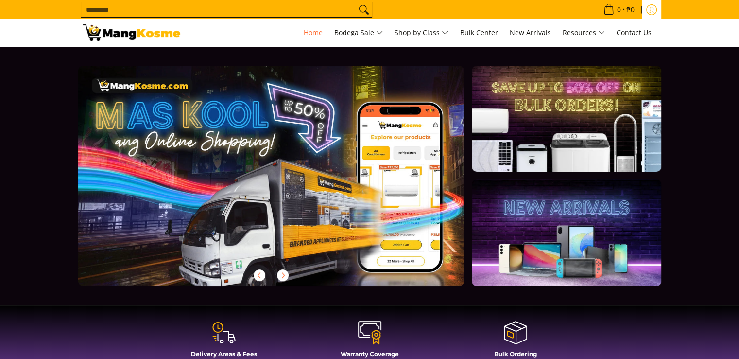
click at [653, 12] on icon "Log in" at bounding box center [651, 9] width 11 height 11
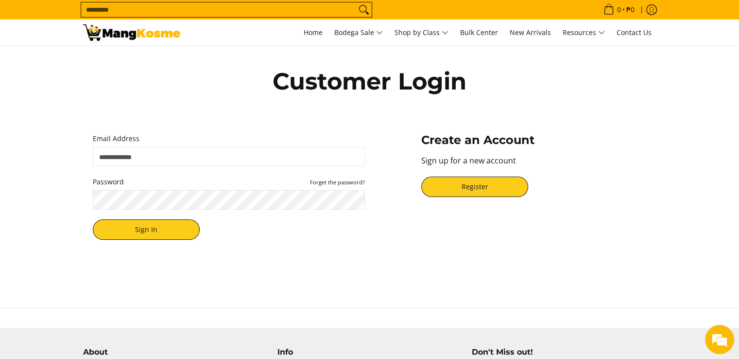
click at [145, 154] on input "Email Address" at bounding box center [229, 156] width 272 height 19
type input "**********"
click at [93, 219] on button "Sign In" at bounding box center [146, 229] width 107 height 20
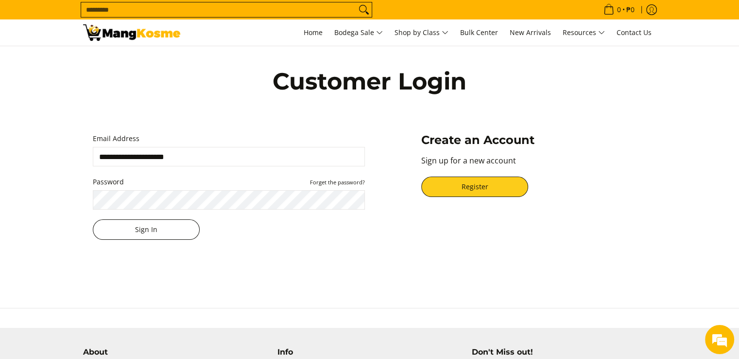
click at [154, 224] on button "Sign In" at bounding box center [146, 229] width 107 height 20
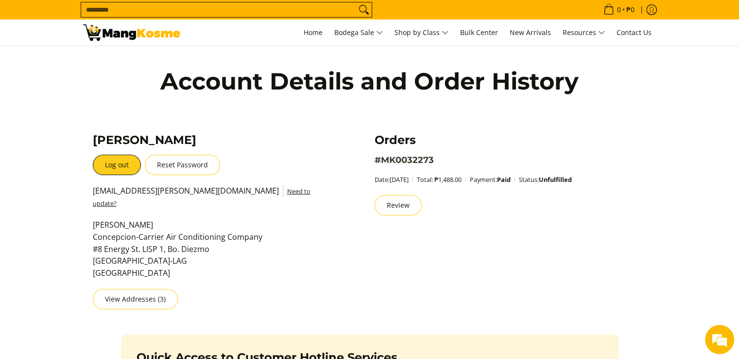
click at [422, 161] on link "#MK0032273" at bounding box center [404, 160] width 59 height 11
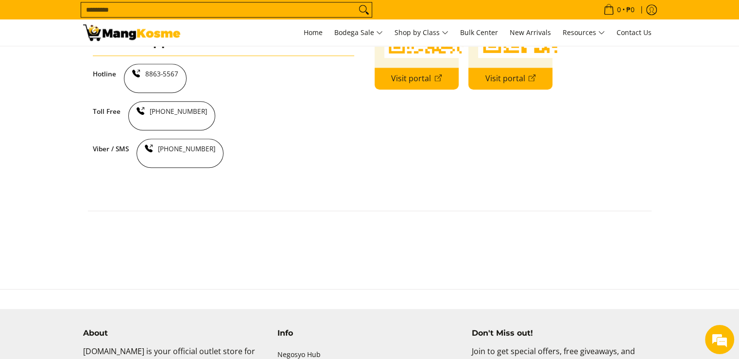
scroll to position [1118, 0]
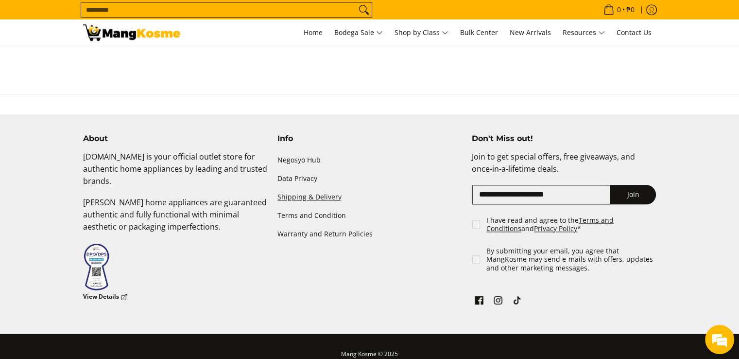
click at [321, 198] on link "Shipping & Delivery" at bounding box center [370, 197] width 185 height 18
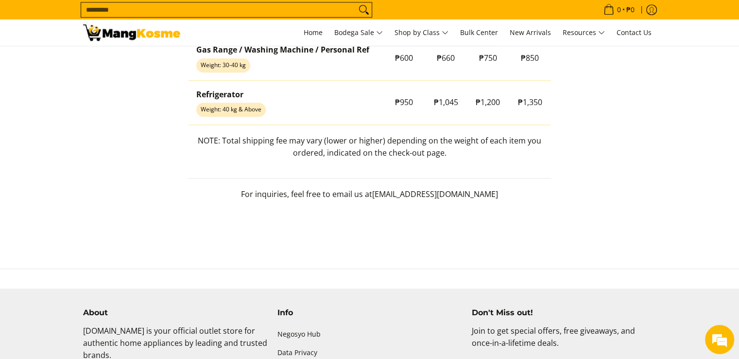
scroll to position [826, 0]
